Goal: Navigation & Orientation: Go to known website

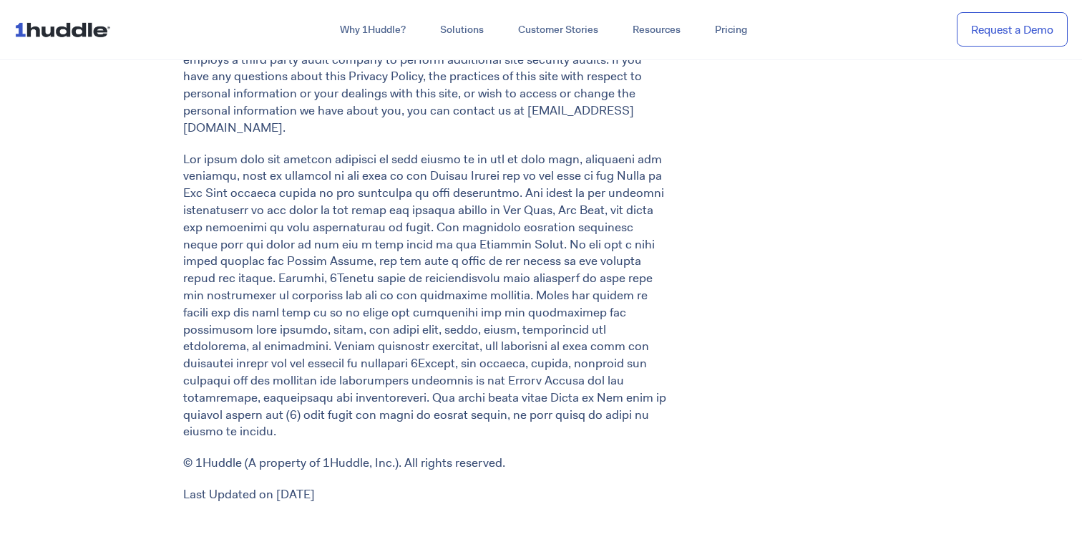
scroll to position [2642, 0]
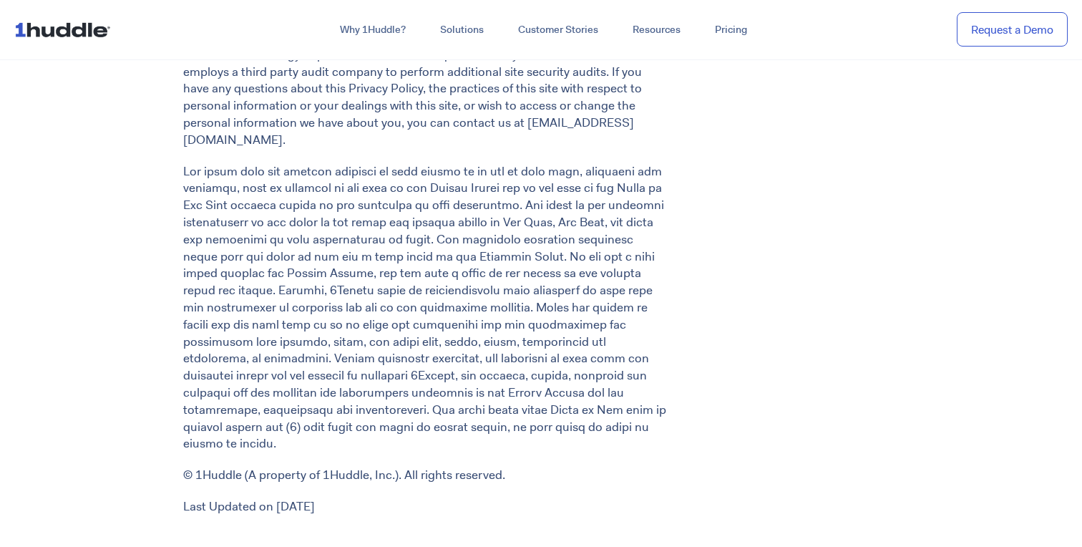
click at [84, 29] on img at bounding box center [65, 29] width 102 height 27
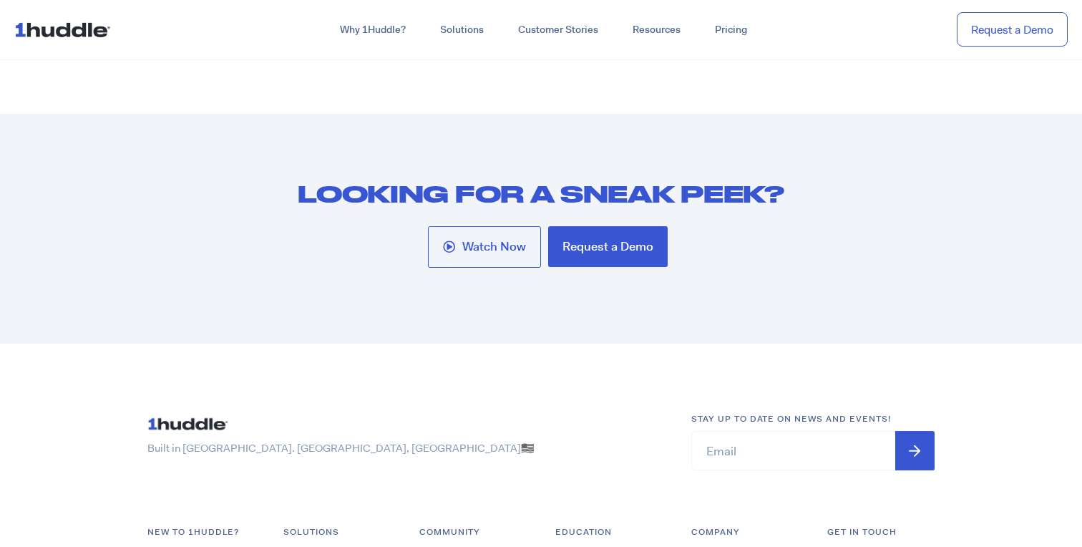
scroll to position [7680, 0]
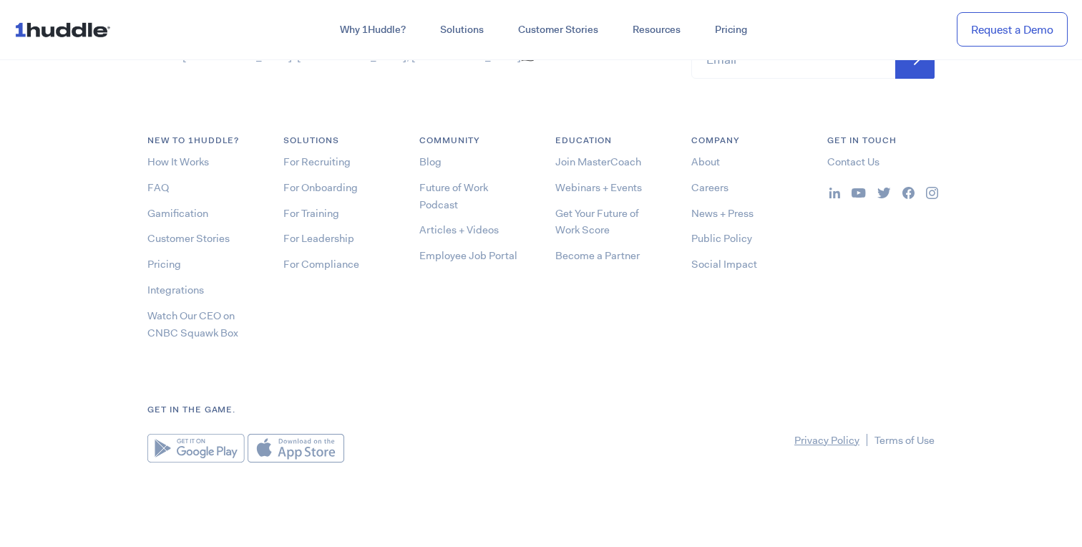
click at [831, 436] on link "Privacy Policy" at bounding box center [827, 440] width 65 height 14
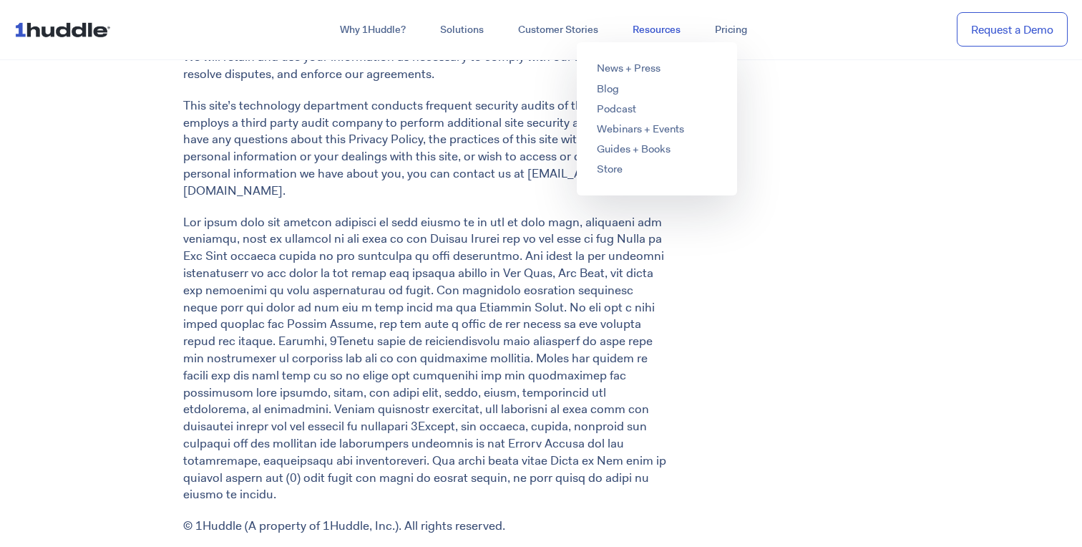
scroll to position [176, 0]
